Goal: Transaction & Acquisition: Purchase product/service

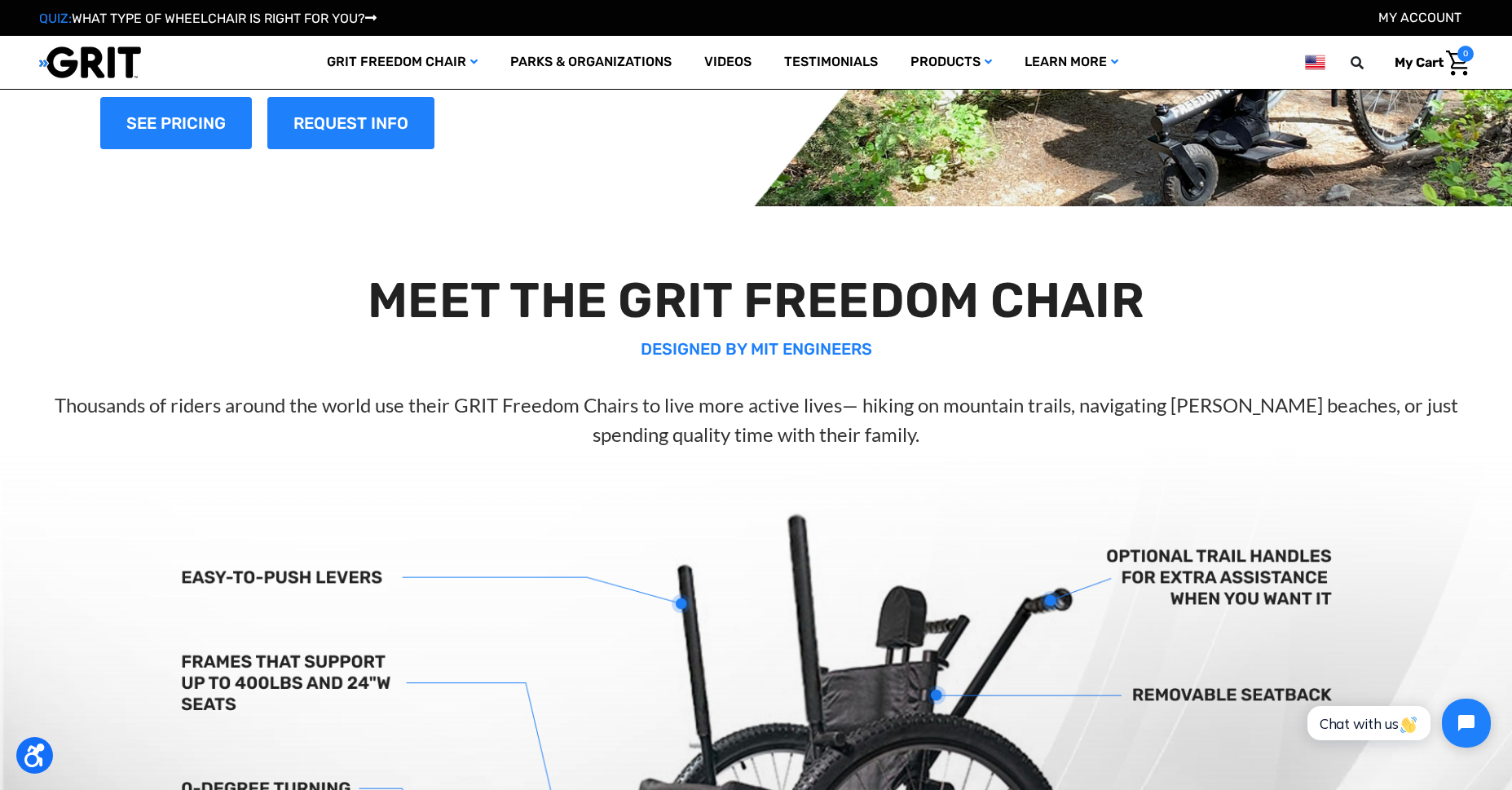
scroll to position [236, 0]
click at [714, 57] on link "Videos" at bounding box center [727, 62] width 80 height 53
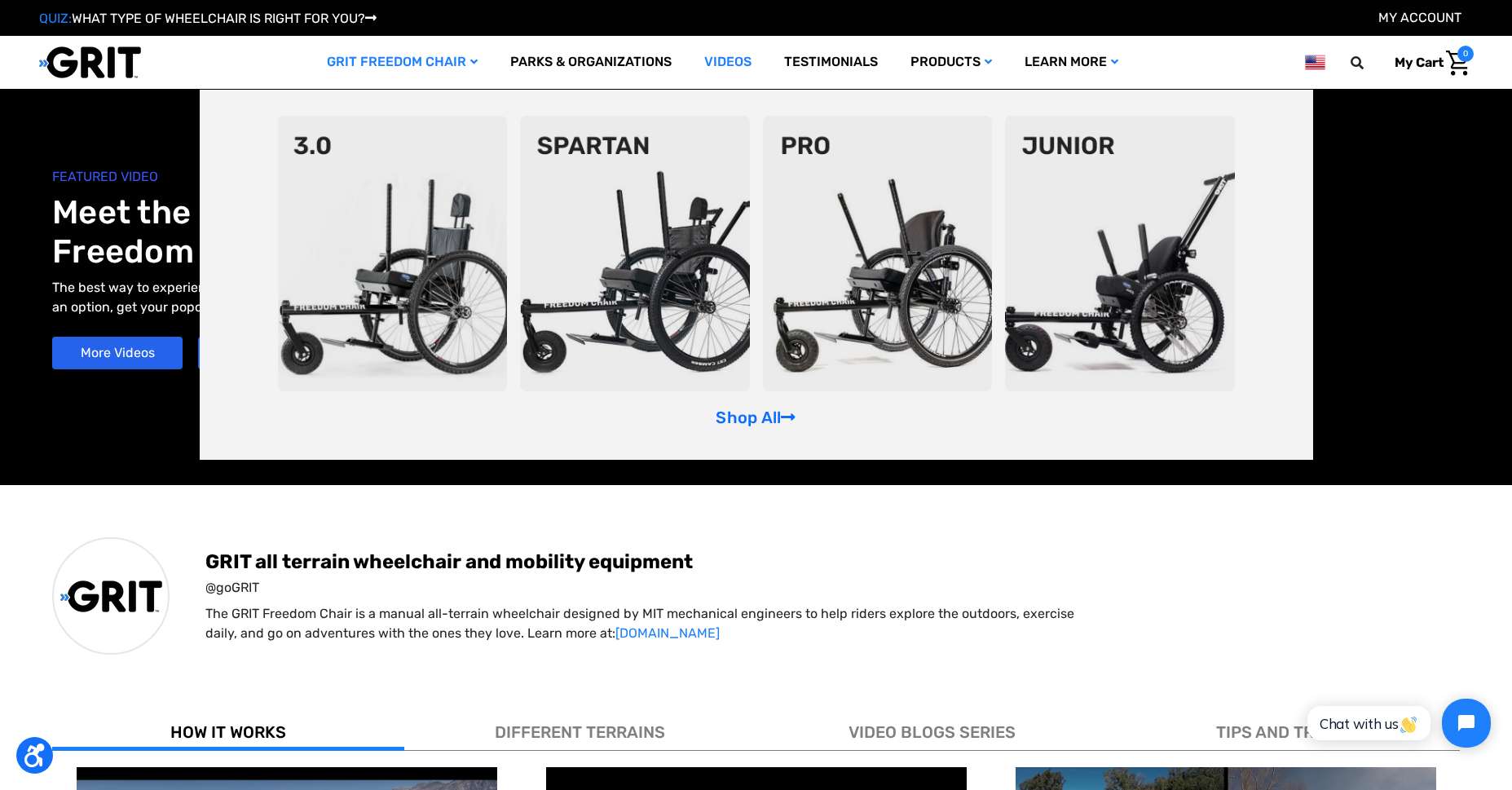
click at [364, 56] on link "GRIT Freedom Chair" at bounding box center [402, 62] width 183 height 53
click at [745, 417] on link "Shop All" at bounding box center [755, 417] width 80 height 19
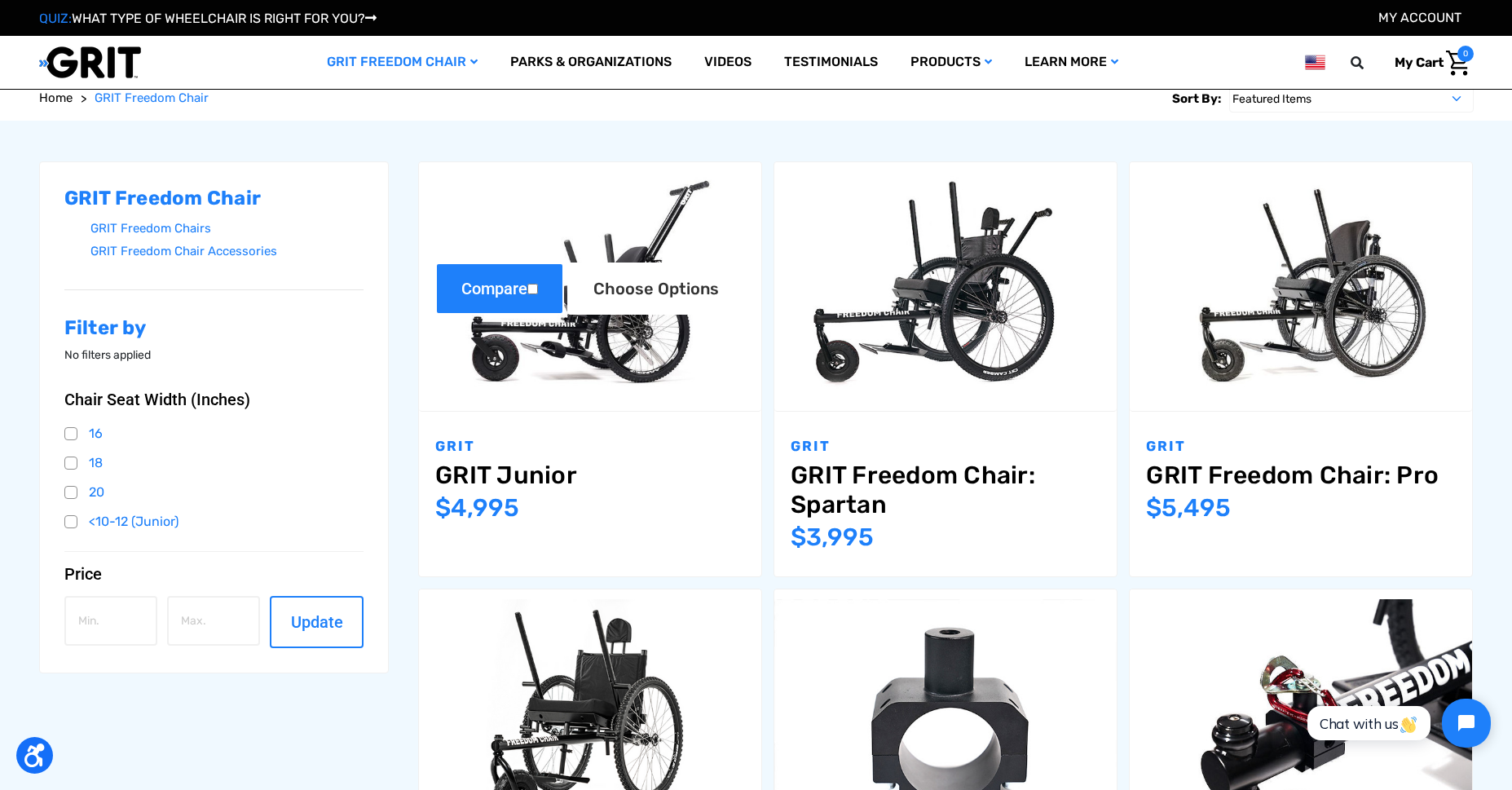
scroll to position [236, 0]
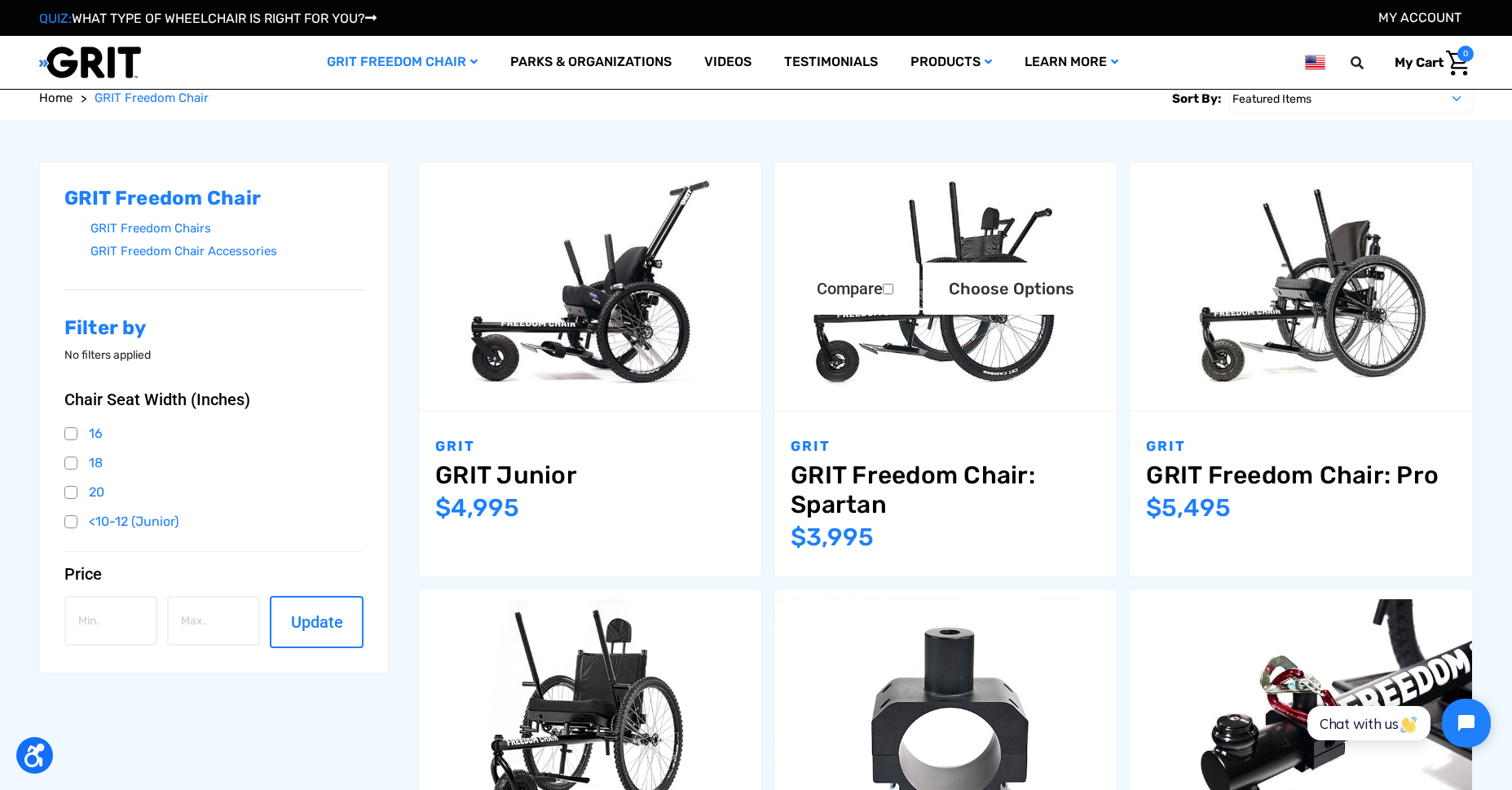
drag, startPoint x: 897, startPoint y: 462, endPoint x: 893, endPoint y: 470, distance: 8.9
click at [897, 464] on link "GRIT Freedom Chair: Spartan" at bounding box center [945, 490] width 310 height 59
click at [895, 467] on link "GRIT Freedom Chair: Spartan" at bounding box center [945, 490] width 310 height 59
